Goal: Information Seeking & Learning: Compare options

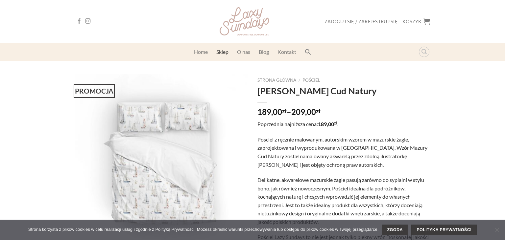
click at [221, 50] on link "Sklep" at bounding box center [222, 52] width 12 height 12
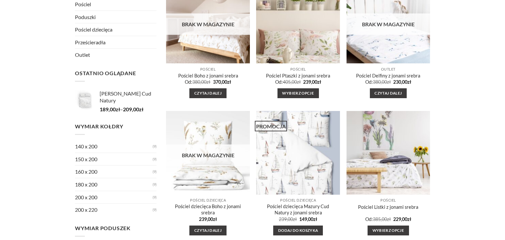
scroll to position [127, 0]
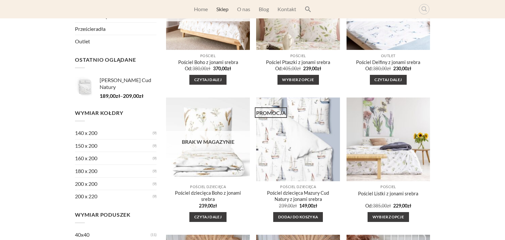
click at [82, 156] on link "160 x 200" at bounding box center [114, 158] width 78 height 12
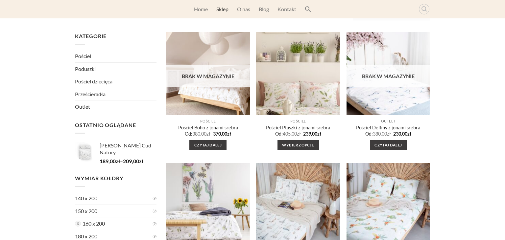
scroll to position [35, 0]
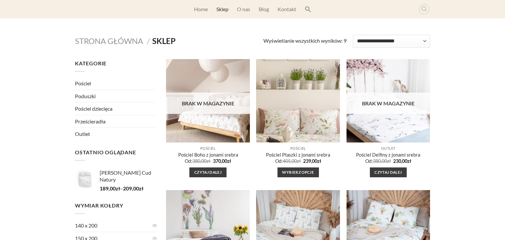
click at [79, 81] on link "Pościel" at bounding box center [116, 83] width 82 height 12
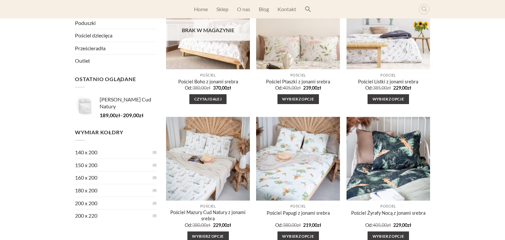
scroll to position [116, 0]
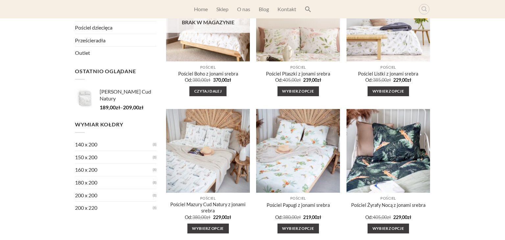
click at [75, 168] on link "160 x 200" at bounding box center [114, 170] width 78 height 12
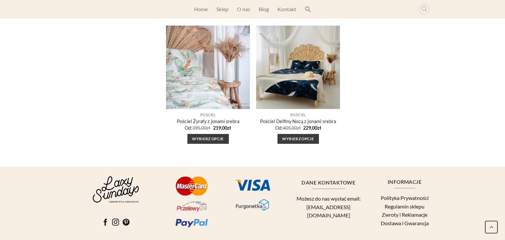
scroll to position [335, 0]
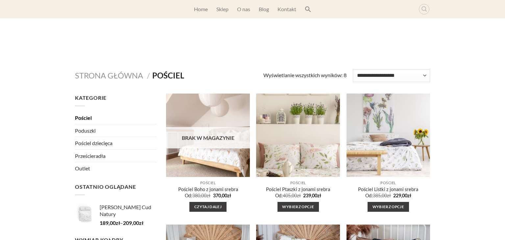
scroll to position [116, 0]
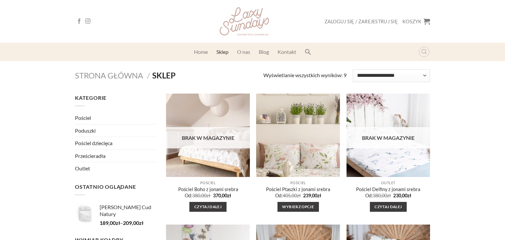
scroll to position [35, 0]
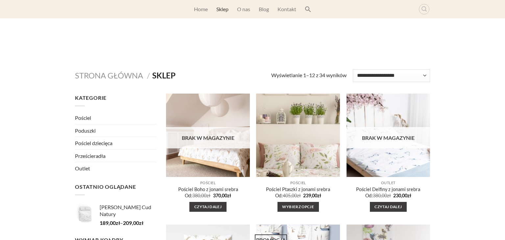
scroll to position [127, 0]
